Goal: Transaction & Acquisition: Purchase product/service

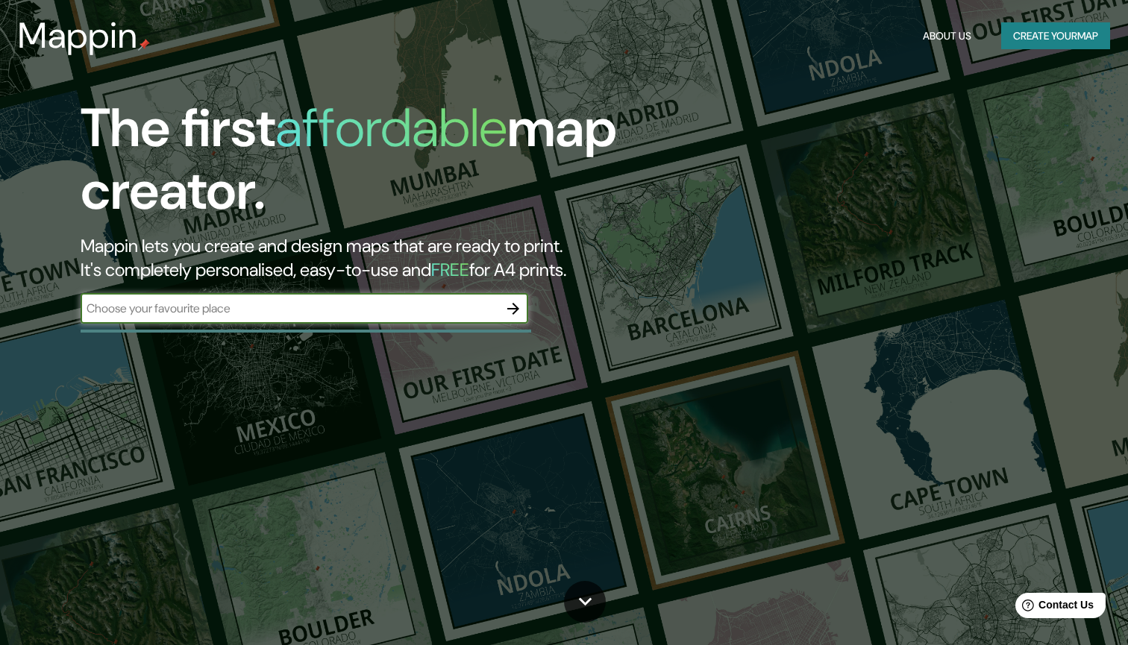
type input "R"
type input "Rocallaura"
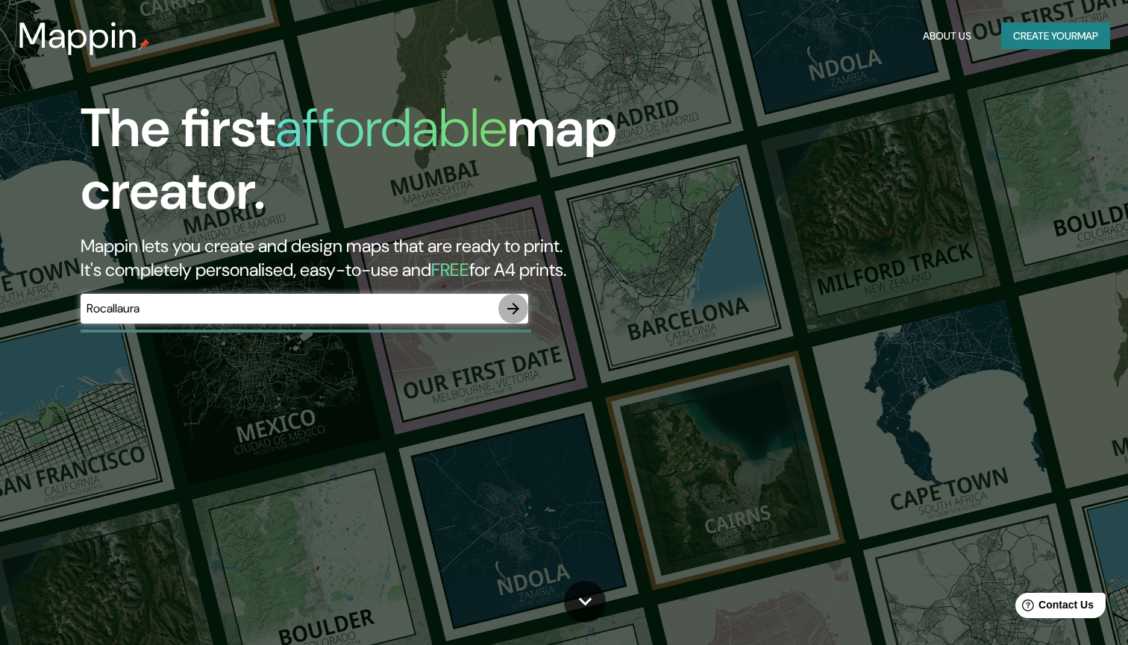
click at [514, 309] on icon "button" at bounding box center [513, 309] width 18 height 18
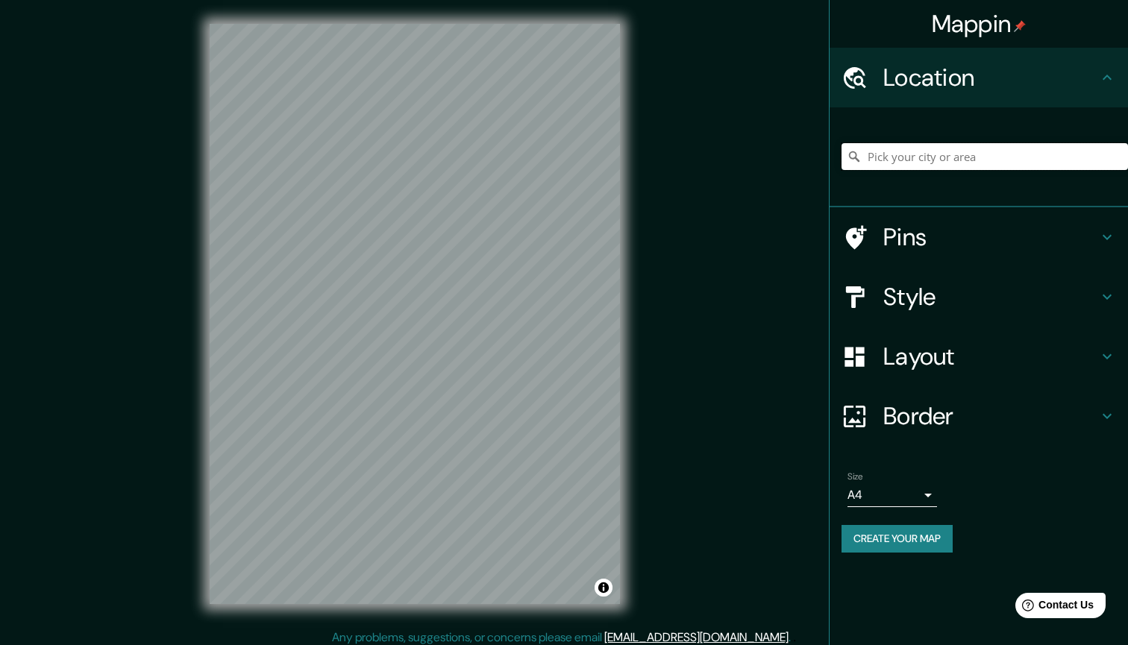
click at [928, 151] on input "Pick your city or area" at bounding box center [984, 156] width 286 height 27
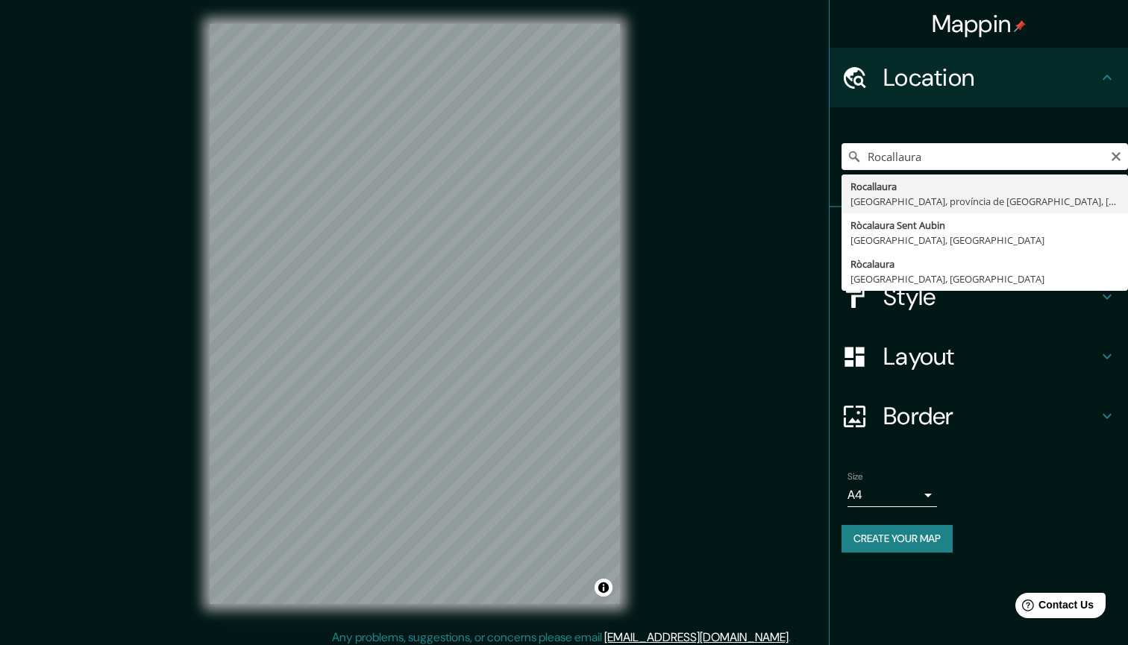
type input "Rocallaura, [GEOGRAPHIC_DATA], [GEOGRAPHIC_DATA], [GEOGRAPHIC_DATA]"
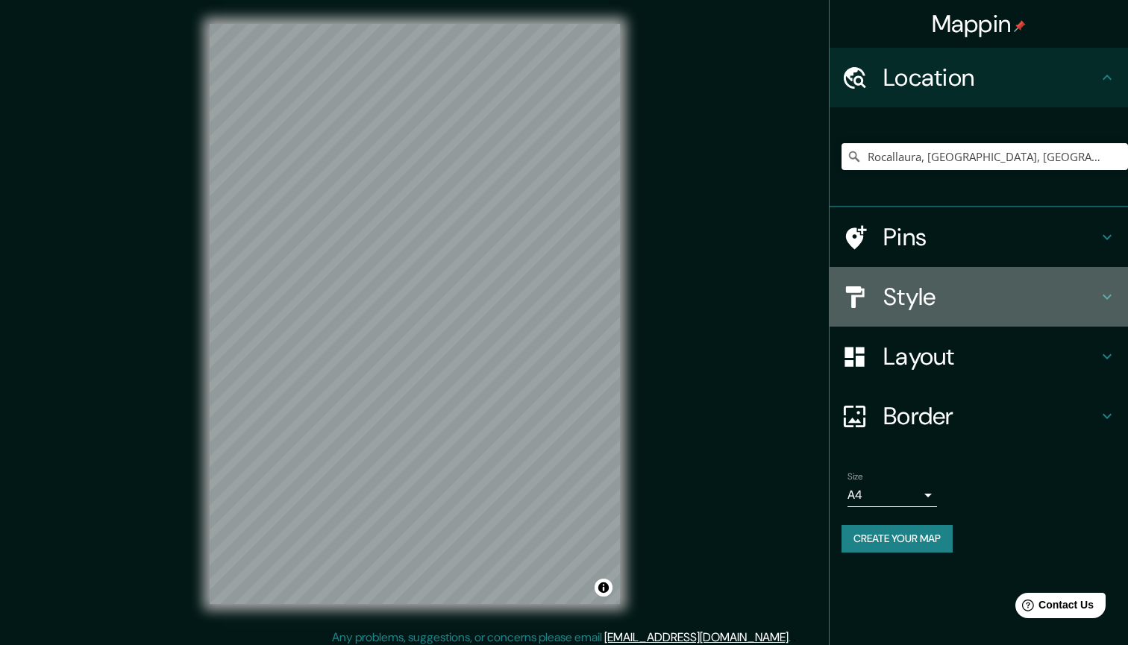
click at [916, 301] on h4 "Style" at bounding box center [990, 297] width 215 height 30
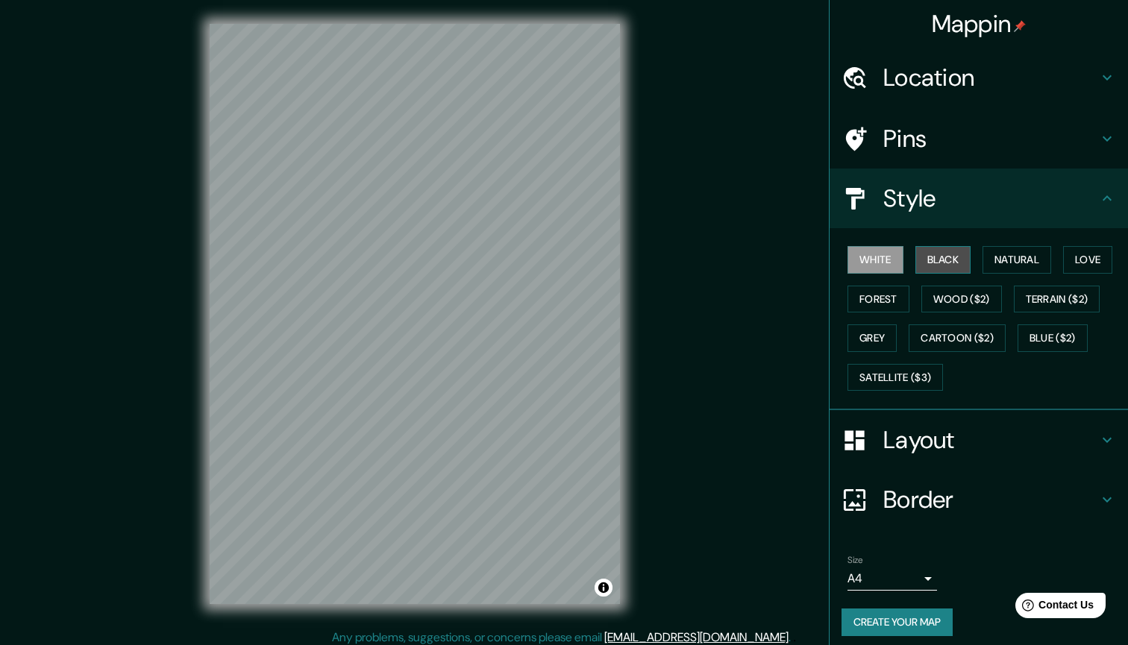
click at [964, 246] on button "Black" at bounding box center [943, 260] width 56 height 28
click at [1032, 267] on button "Natural" at bounding box center [1016, 260] width 69 height 28
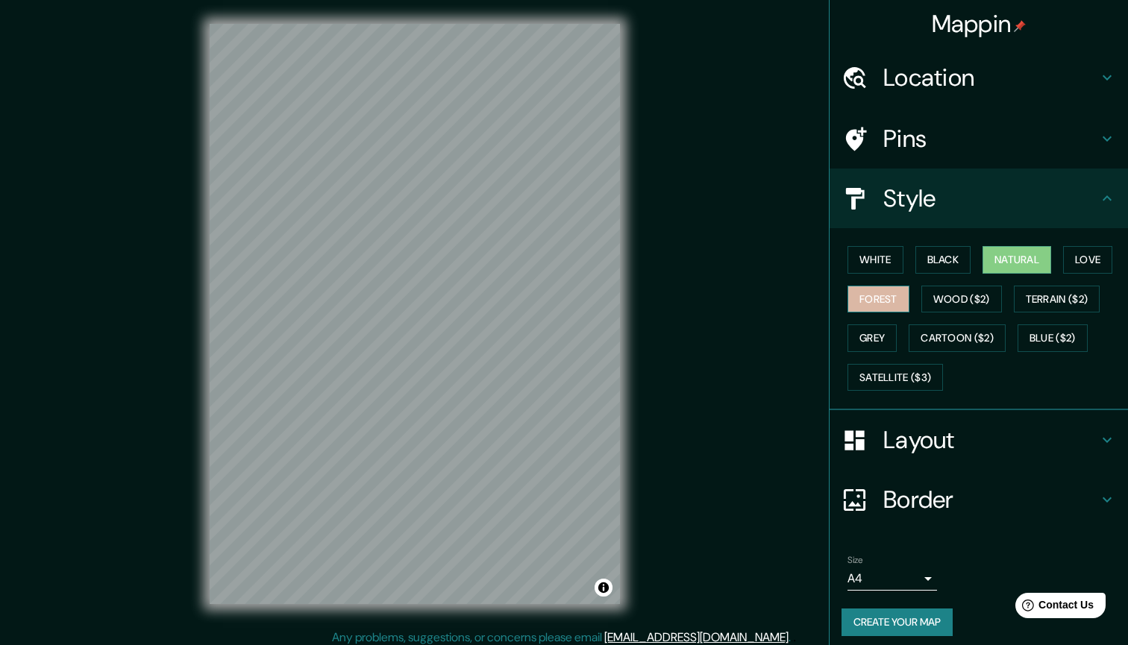
click at [892, 299] on button "Forest" at bounding box center [878, 300] width 62 height 28
click at [977, 444] on h4 "Layout" at bounding box center [990, 440] width 215 height 30
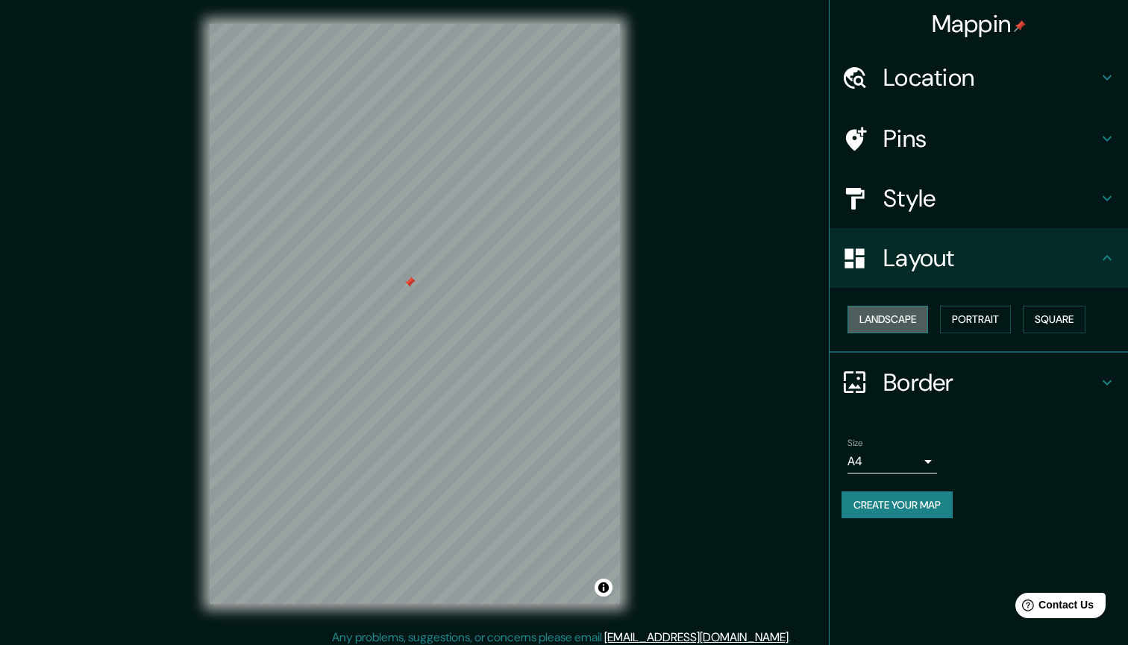
click at [902, 310] on button "Landscape" at bounding box center [887, 320] width 81 height 28
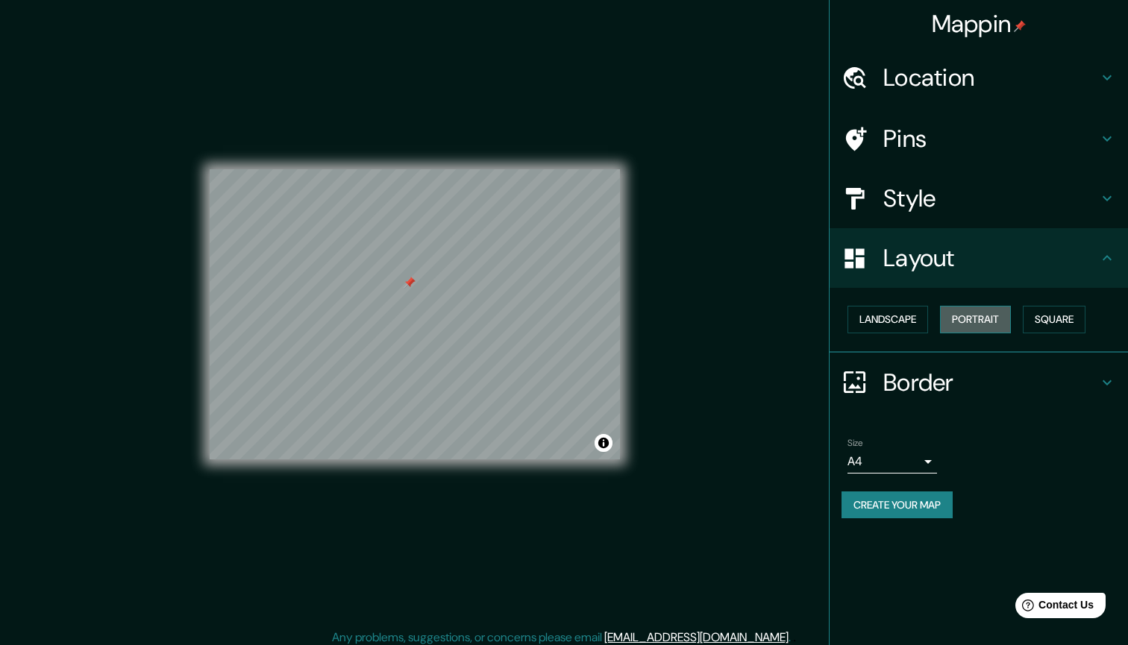
click at [972, 307] on button "Portrait" at bounding box center [975, 320] width 71 height 28
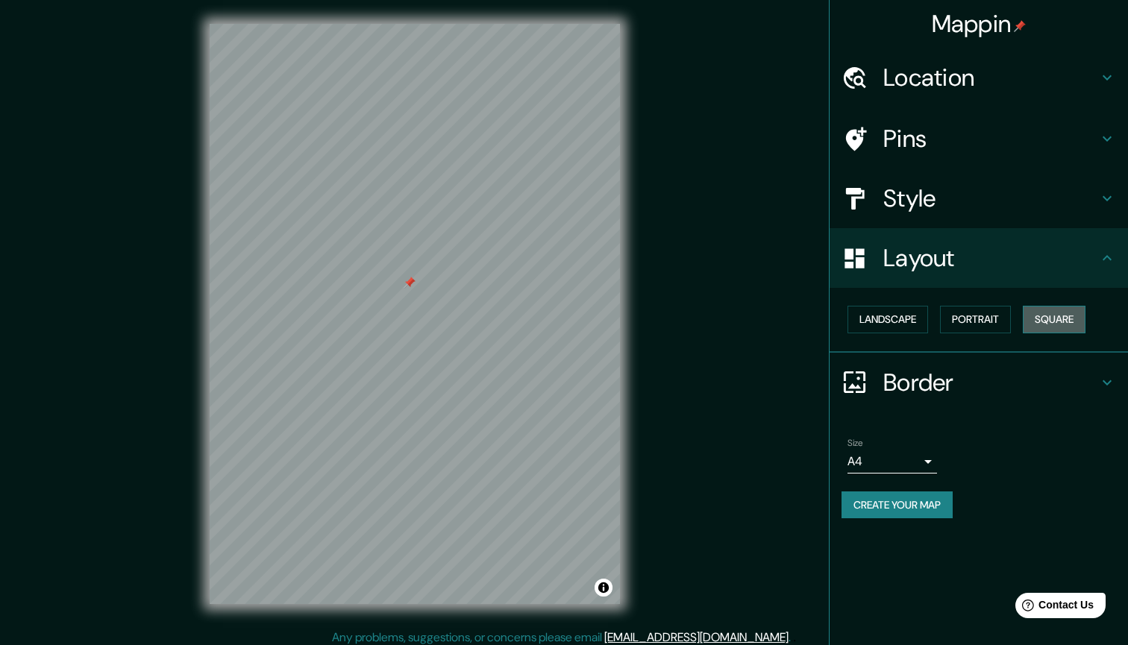
click at [1051, 307] on button "Square" at bounding box center [1053, 320] width 63 height 28
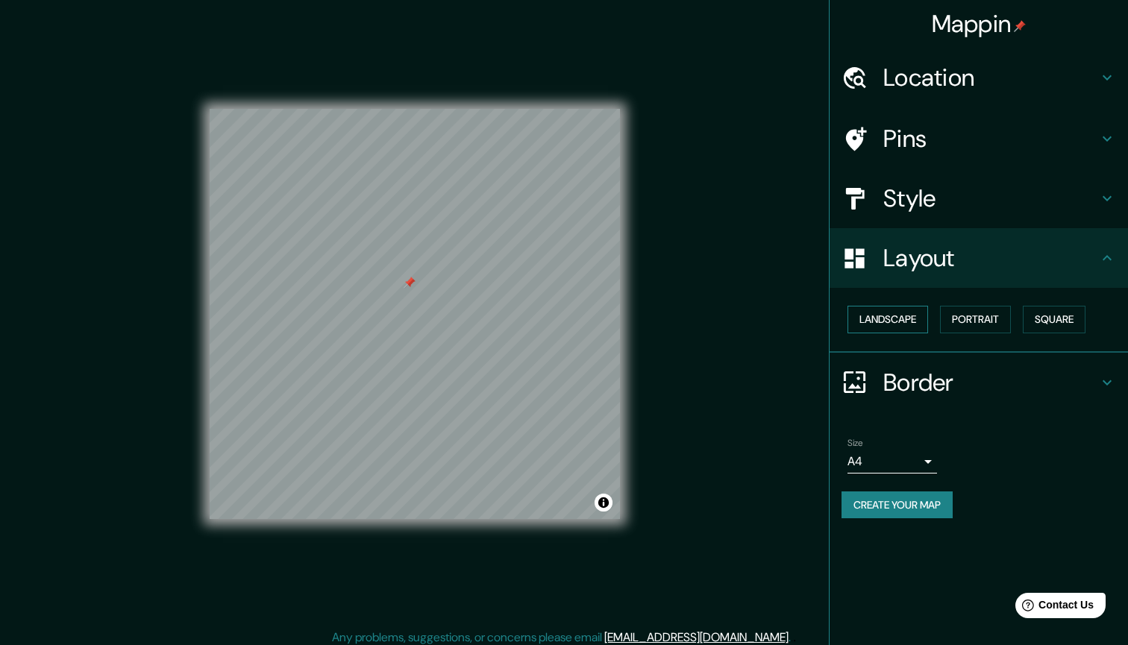
click at [867, 313] on button "Landscape" at bounding box center [887, 320] width 81 height 28
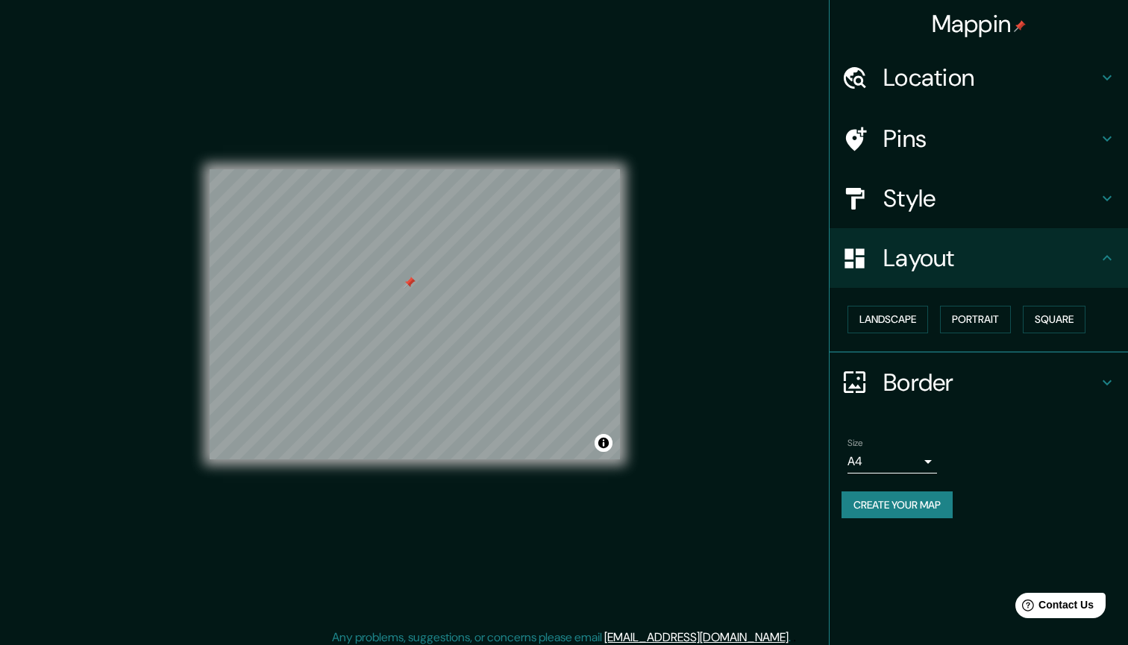
click at [890, 385] on h4 "Border" at bounding box center [990, 383] width 215 height 30
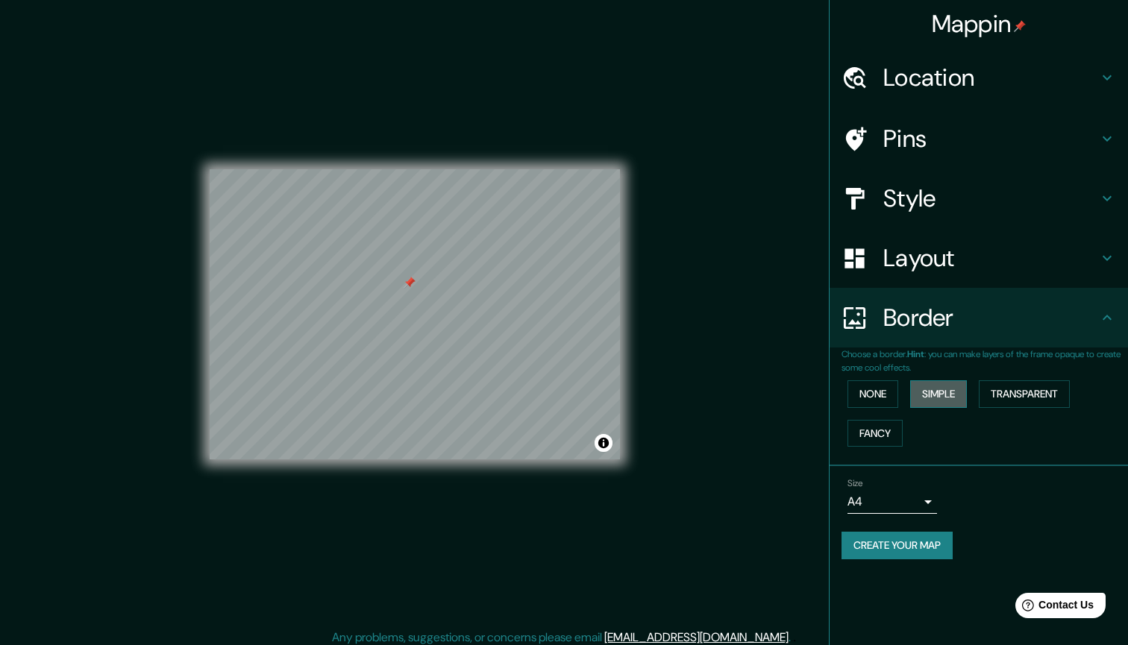
click at [934, 395] on button "Simple" at bounding box center [938, 394] width 57 height 28
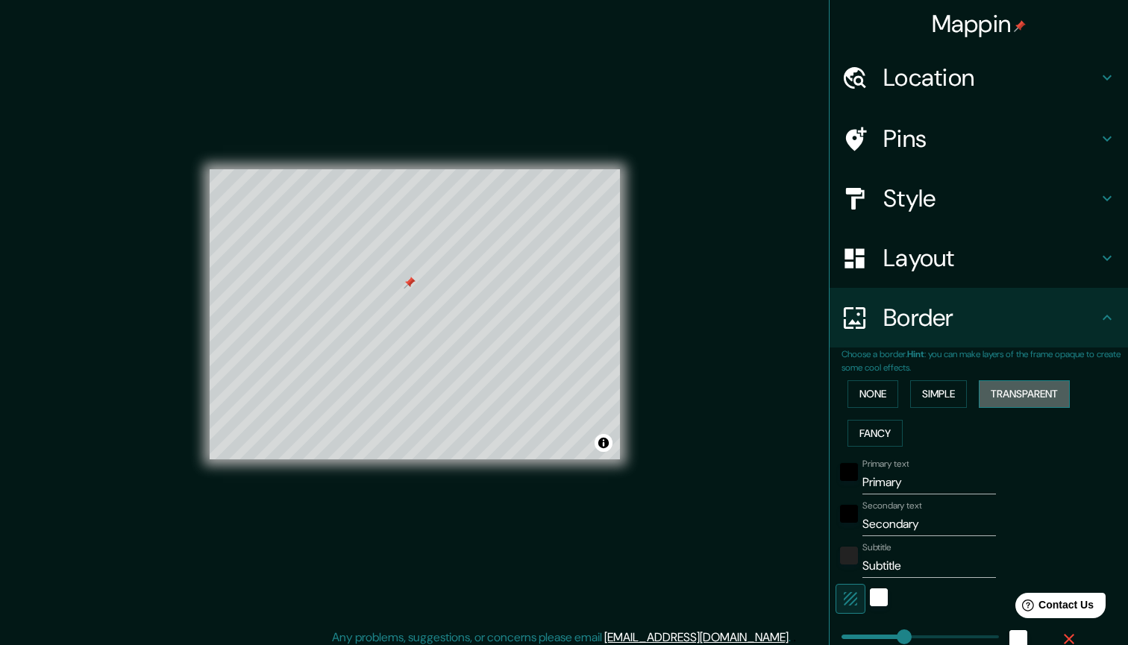
click at [1006, 380] on button "Transparent" at bounding box center [1023, 394] width 91 height 28
click at [878, 429] on button "Fancy" at bounding box center [874, 434] width 55 height 28
click at [876, 394] on button "None" at bounding box center [872, 394] width 51 height 28
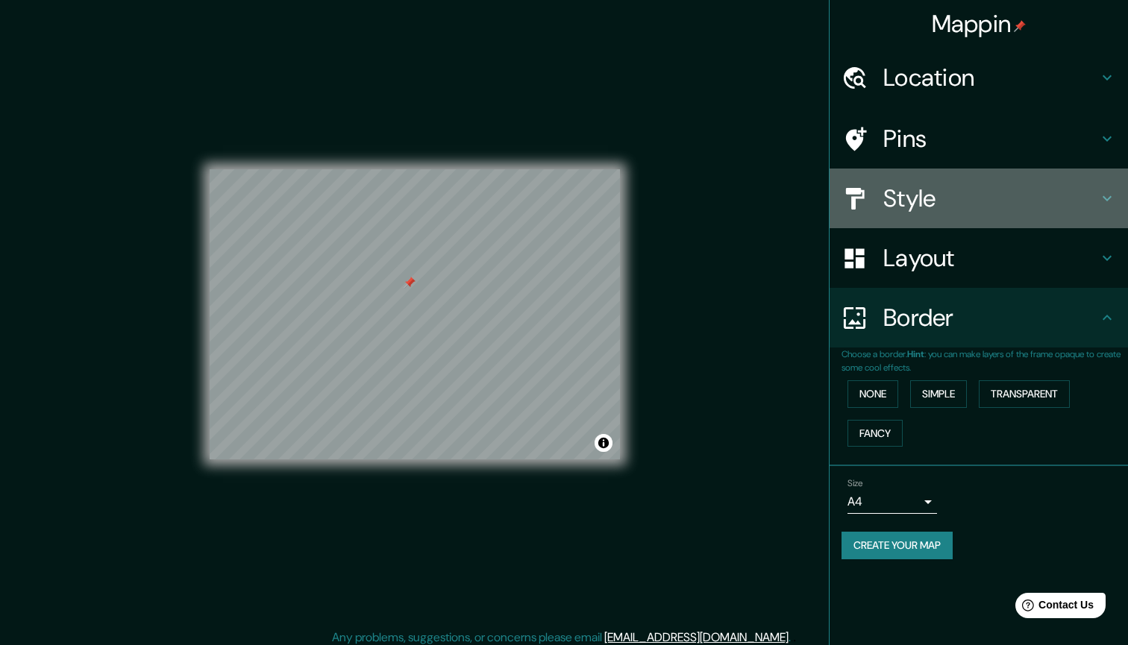
click at [884, 212] on div "Style" at bounding box center [978, 199] width 298 height 60
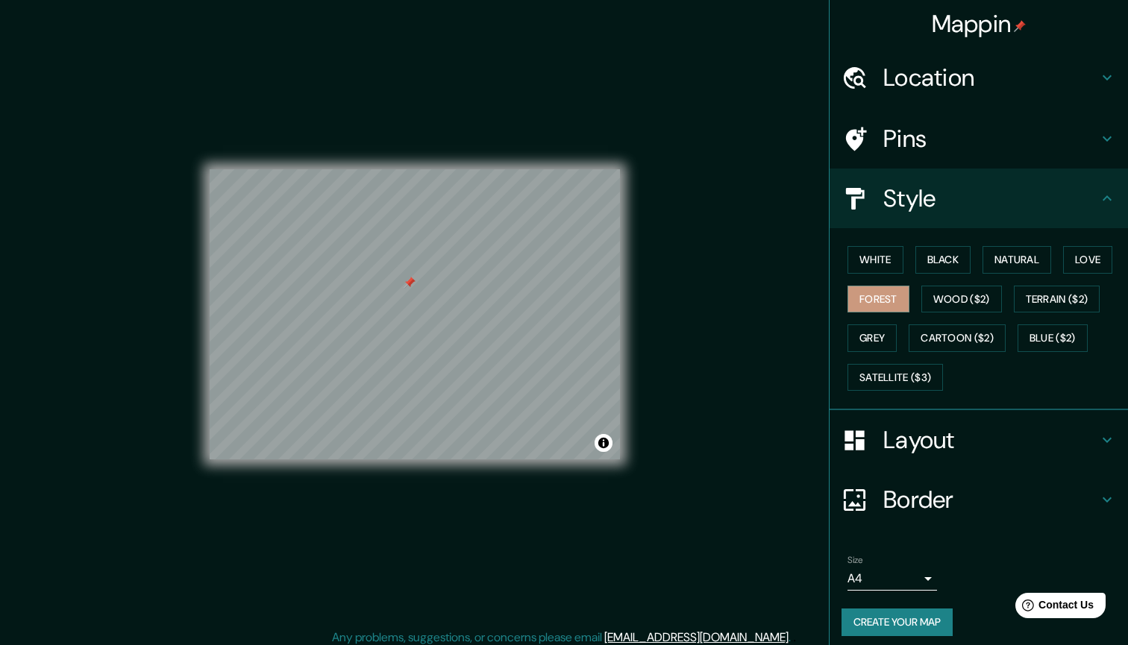
click at [897, 124] on h4 "Pins" at bounding box center [990, 139] width 215 height 30
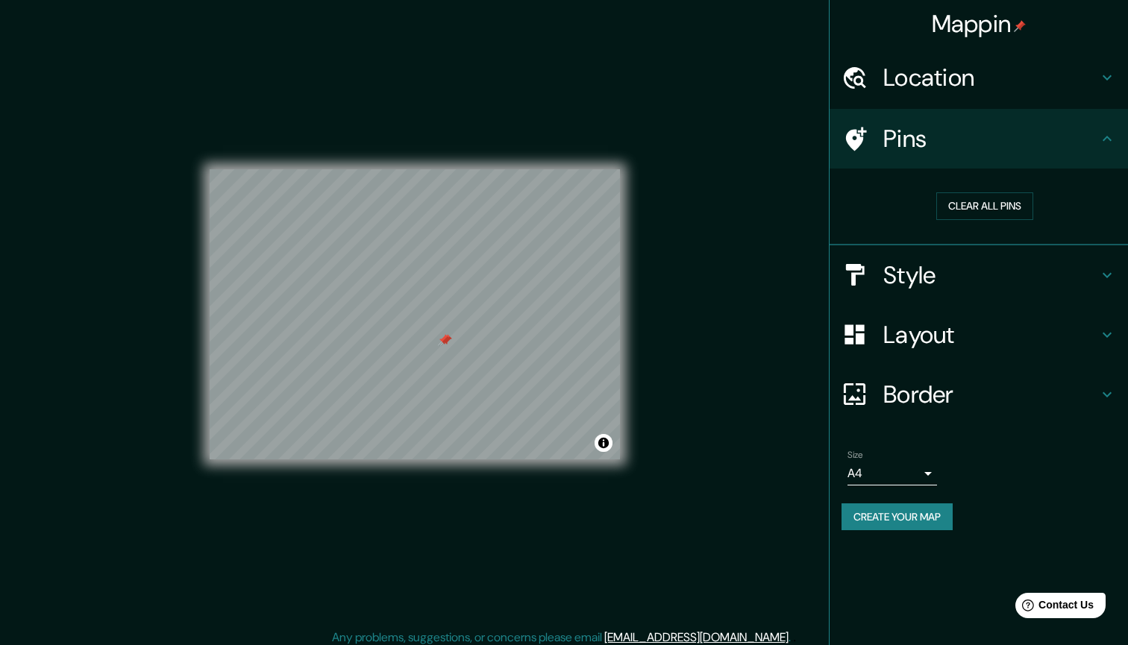
click at [439, 334] on div at bounding box center [444, 340] width 12 height 12
drag, startPoint x: 444, startPoint y: 339, endPoint x: 447, endPoint y: 328, distance: 11.6
click at [455, 328] on div at bounding box center [461, 329] width 12 height 12
